Goal: Information Seeking & Learning: Understand process/instructions

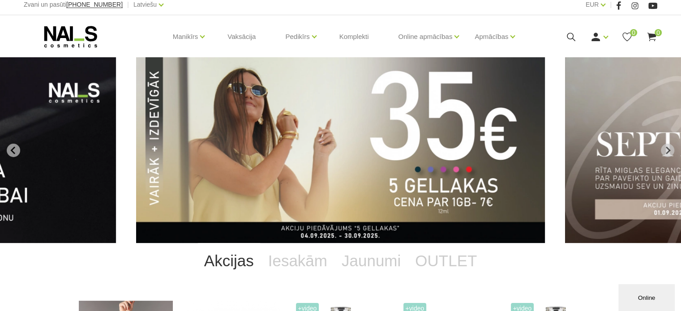
scroll to position [715, 0]
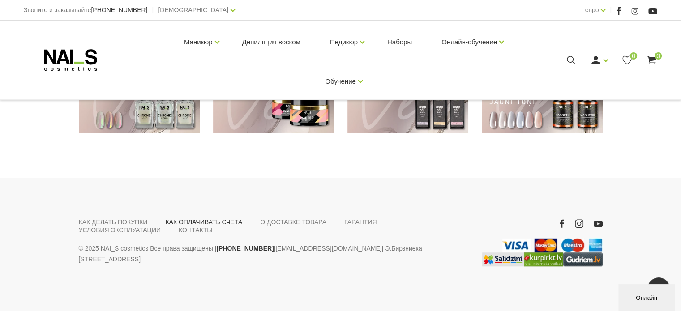
click at [226, 221] on font "КАК ОПЛАЧИВАТЬ СЧЕТА" at bounding box center [203, 222] width 77 height 7
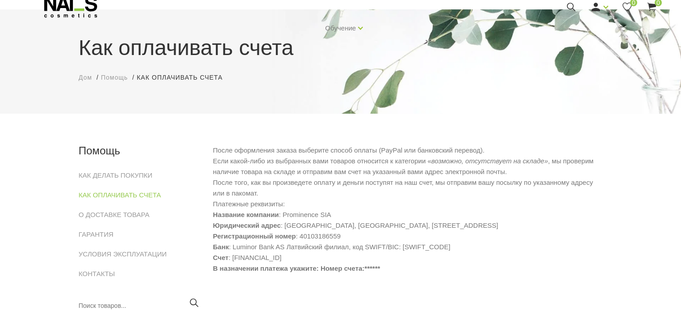
scroll to position [90, 0]
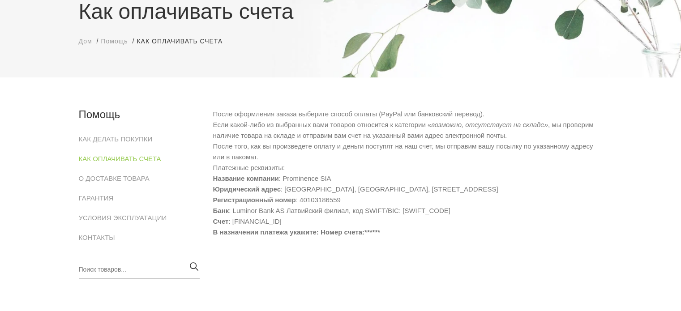
drag, startPoint x: 343, startPoint y: 177, endPoint x: 285, endPoint y: 180, distance: 57.4
click at [285, 180] on li "Название компании : Prominence SIA" at bounding box center [408, 178] width 390 height 11
copy font "Prominence SIA"
